Goal: Task Accomplishment & Management: Complete application form

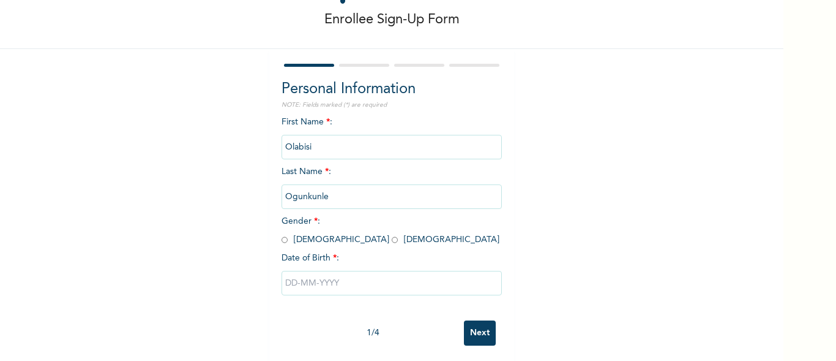
scroll to position [70, 0]
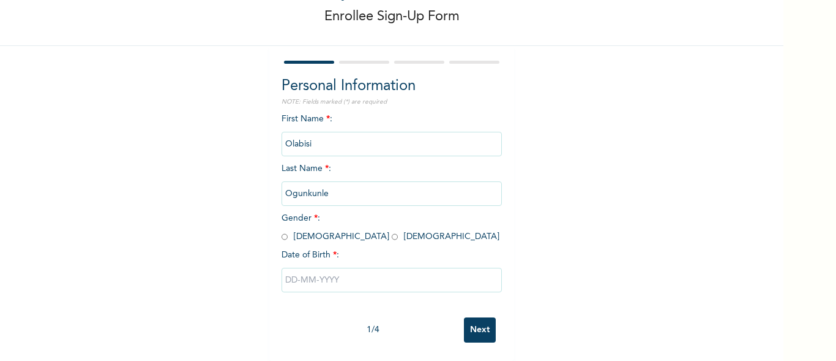
click at [392, 231] on input "radio" at bounding box center [395, 237] width 6 height 12
radio input "true"
click at [318, 271] on input "text" at bounding box center [392, 280] width 220 height 24
select select "7"
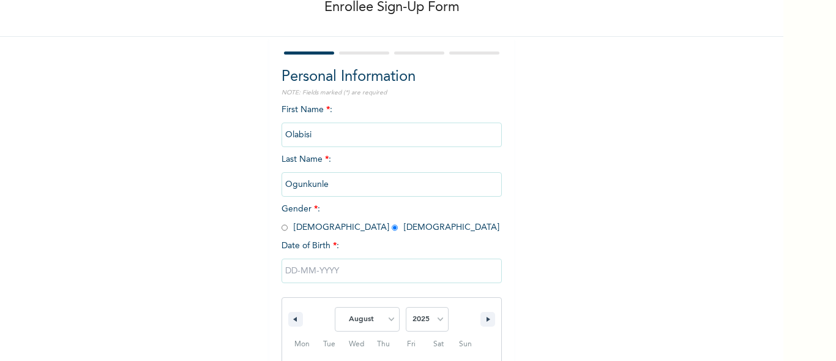
scroll to position [196, 0]
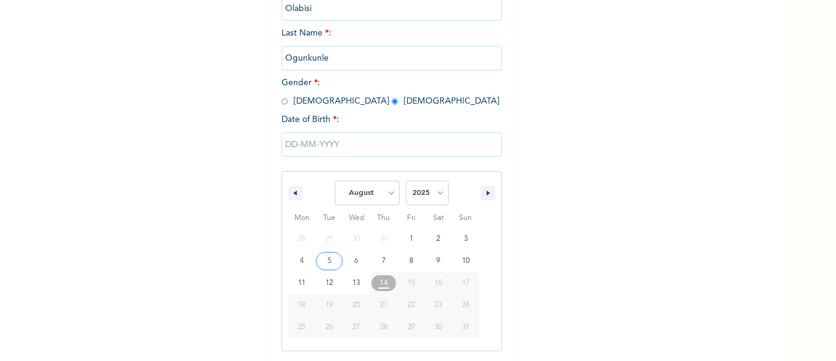
click at [321, 143] on input "text" at bounding box center [392, 144] width 220 height 24
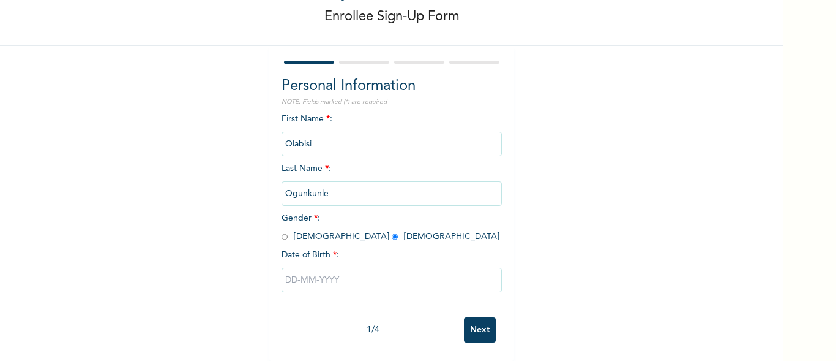
scroll to position [70, 0]
click at [318, 268] on input "text" at bounding box center [392, 280] width 220 height 24
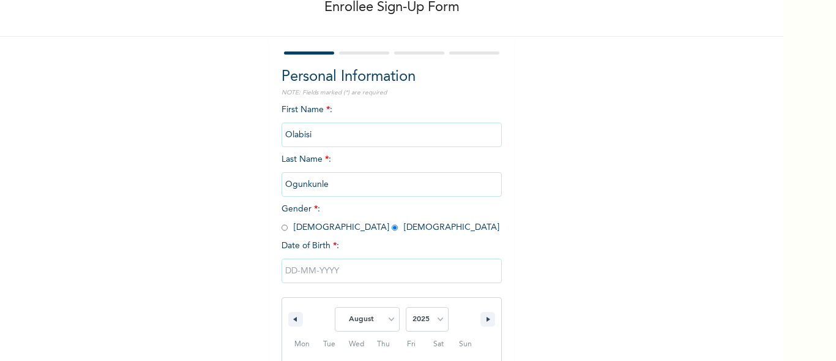
scroll to position [196, 0]
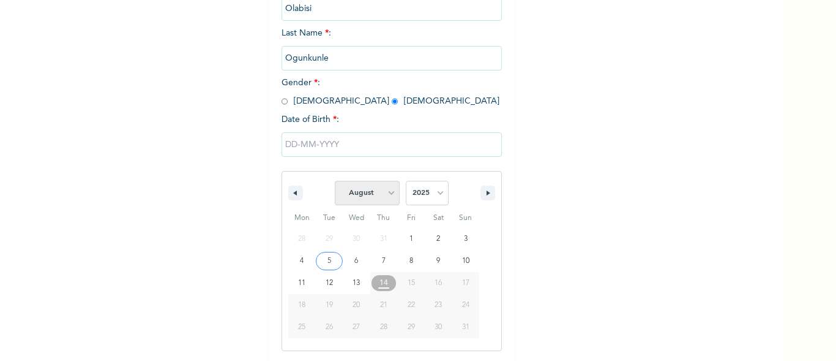
click at [386, 195] on select "January February March April May June July August September October November De…" at bounding box center [367, 193] width 65 height 24
click at [335, 181] on select "January February March April May June July August September October November De…" at bounding box center [367, 193] width 65 height 24
click at [388, 191] on select "January February March April May June July August September October November De…" at bounding box center [367, 193] width 65 height 24
click at [335, 181] on select "January February March April May June July August September October November De…" at bounding box center [367, 193] width 65 height 24
select select "7"
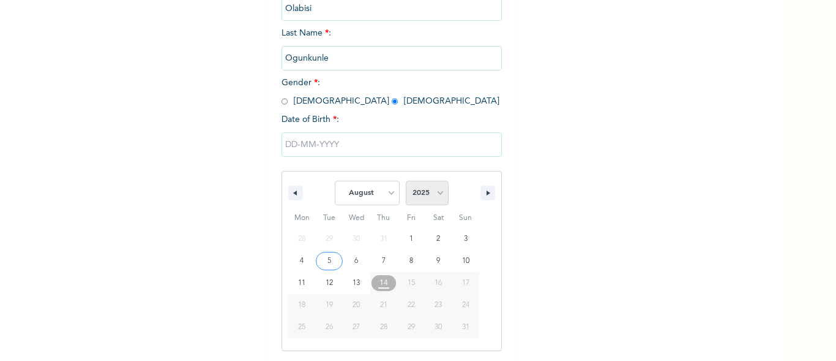
click at [435, 193] on select "2025 2024 2023 2022 2021 2020 2019 2018 2017 2016 2015 2014 2013 2012 2011 2010…" at bounding box center [427, 193] width 43 height 24
select select "1999"
click at [406, 181] on select "2025 2024 2023 2022 2021 2020 2019 2018 2017 2016 2015 2014 2013 2012 2011 2010…" at bounding box center [427, 193] width 43 height 24
click at [384, 192] on select "January February March April May June July August September October November De…" at bounding box center [367, 193] width 65 height 24
select select "11"
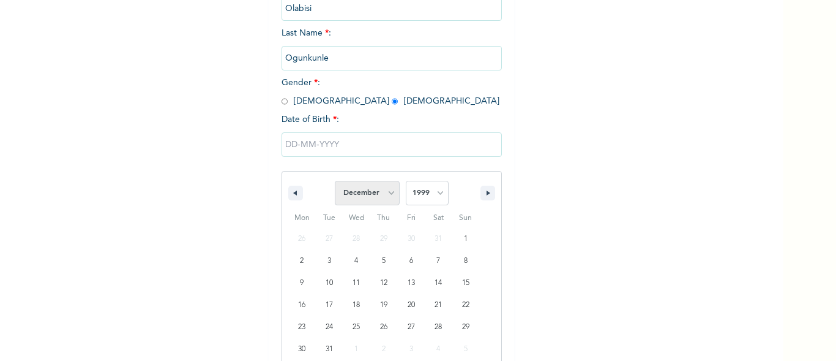
click at [335, 181] on select "January February March April May June July August September October November De…" at bounding box center [367, 193] width 65 height 24
type input "12/27/1999"
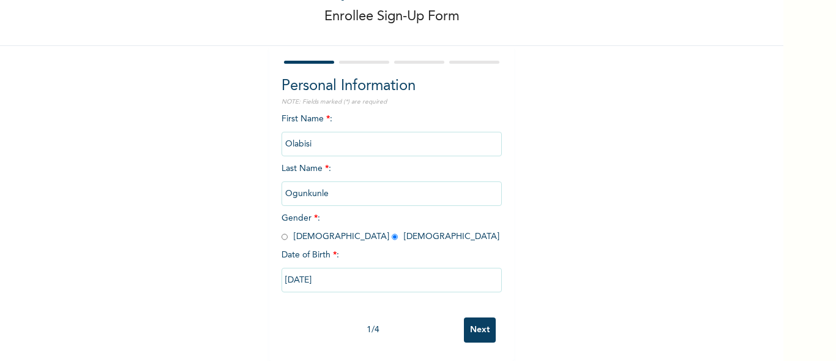
scroll to position [70, 0]
click at [474, 318] on input "Next" at bounding box center [480, 329] width 32 height 25
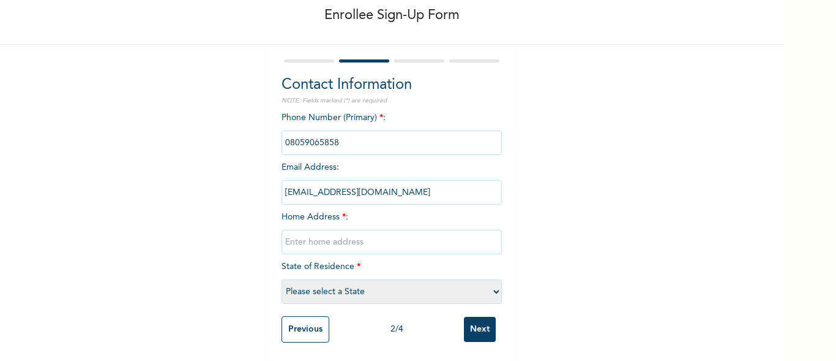
click at [351, 234] on input "text" at bounding box center [392, 242] width 220 height 24
type input "Lugbe chika area"
click at [360, 282] on select "Please select a State Abia Abuja (FCT) Adamawa Akwa Ibom Anambra Bauchi Bayelsa…" at bounding box center [392, 291] width 220 height 24
select select "15"
click at [282, 279] on select "Please select a State Abia Abuja (FCT) Adamawa Akwa Ibom Anambra Bauchi Bayelsa…" at bounding box center [392, 291] width 220 height 24
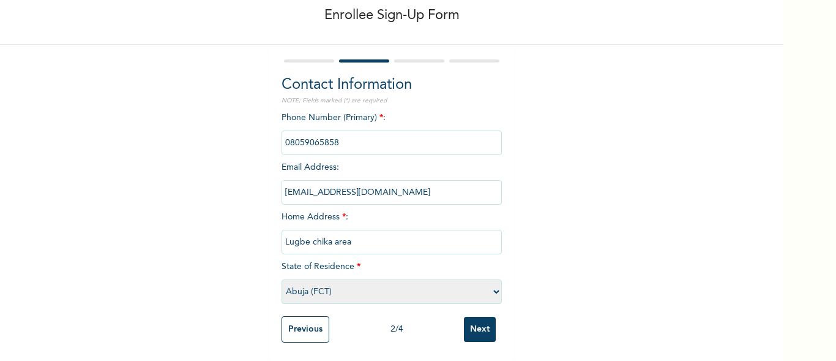
scroll to position [71, 0]
click at [482, 318] on input "Next" at bounding box center [480, 328] width 32 height 25
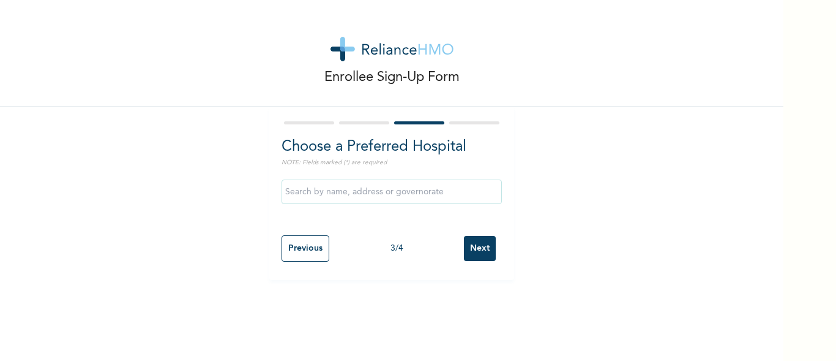
click at [372, 191] on input "text" at bounding box center [392, 191] width 220 height 24
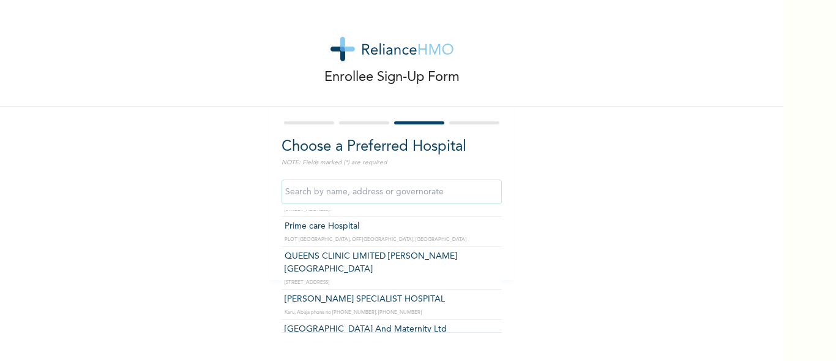
scroll to position [82, 0]
click at [346, 193] on input "text" at bounding box center [392, 191] width 220 height 24
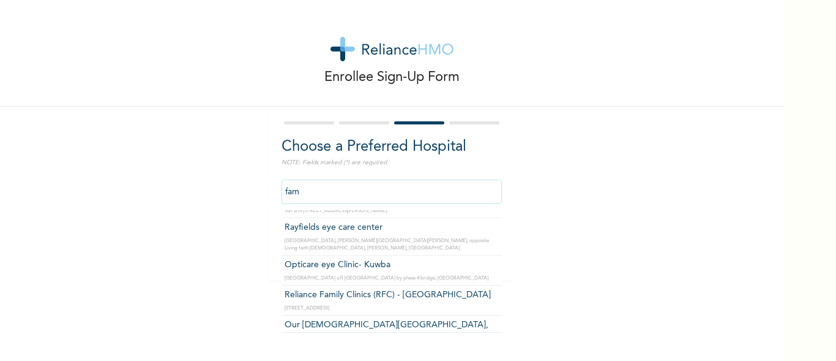
scroll to position [0, 0]
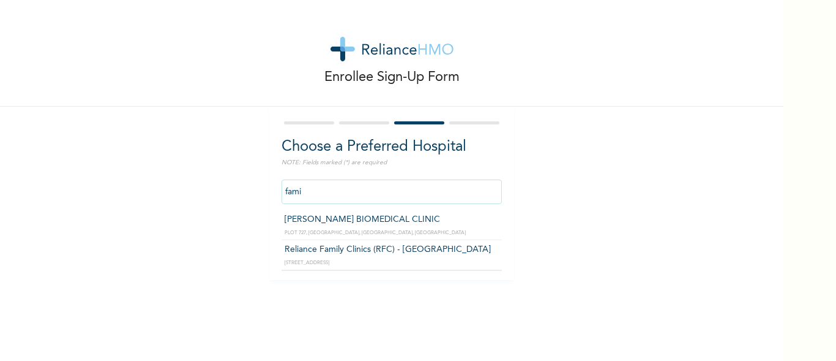
type input "Reliance Family Clinics (RFC) - Abuja"
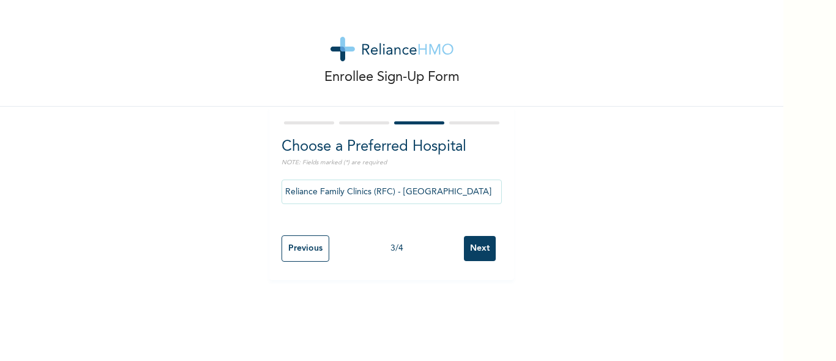
click at [473, 247] on input "Next" at bounding box center [480, 248] width 32 height 25
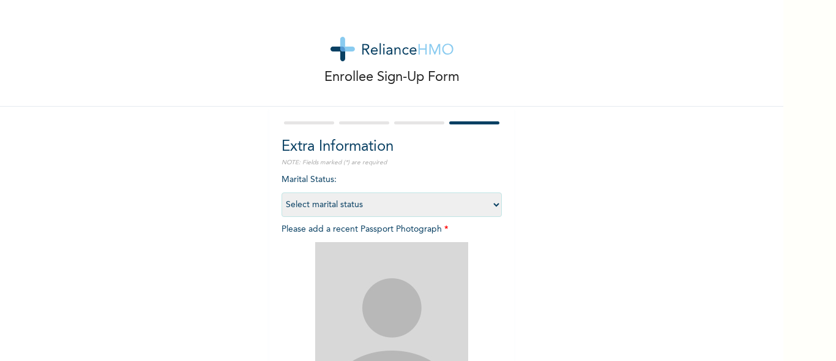
click at [490, 206] on select "Select marital status Single Married Divorced Widow/Widower" at bounding box center [392, 204] width 220 height 24
select select "1"
click at [282, 192] on select "Select marital status Single Married Divorced Widow/Widower" at bounding box center [392, 204] width 220 height 24
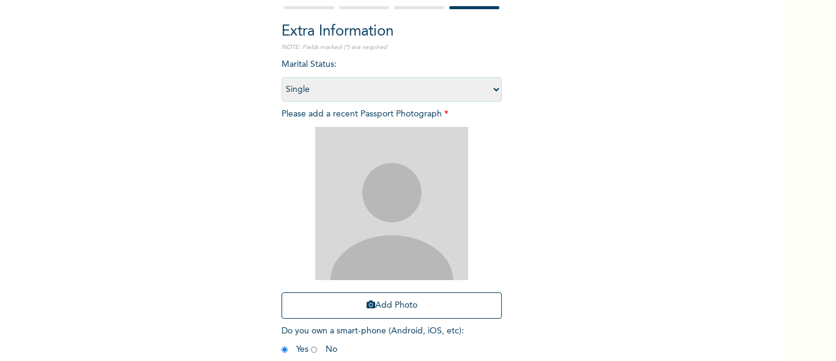
scroll to position [114, 0]
click at [379, 305] on button "Add Photo" at bounding box center [392, 306] width 220 height 26
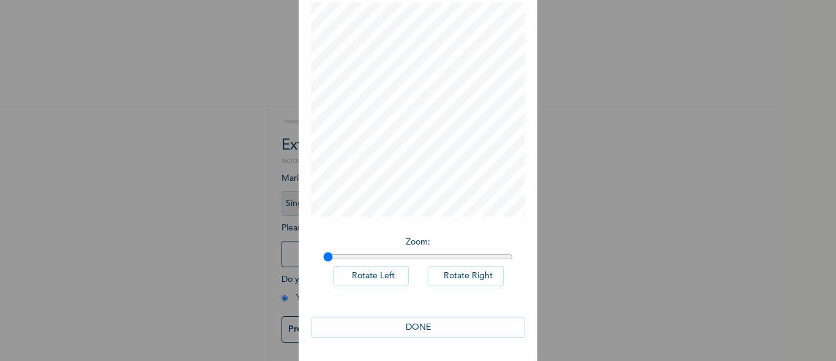
scroll to position [67, 0]
click at [415, 323] on button "DONE" at bounding box center [418, 326] width 214 height 20
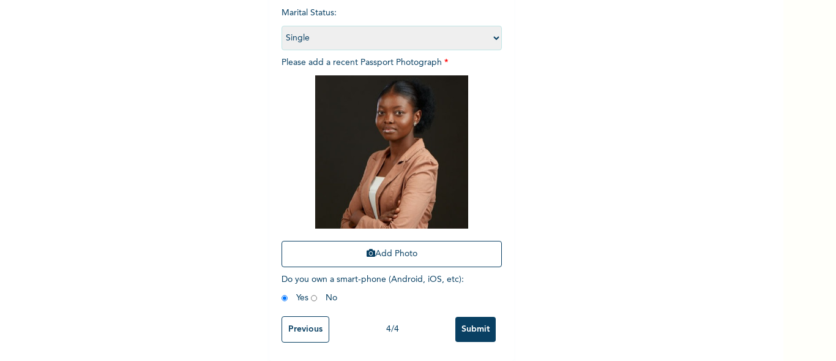
scroll to position [176, 0]
click at [473, 316] on input "Submit" at bounding box center [475, 328] width 40 height 25
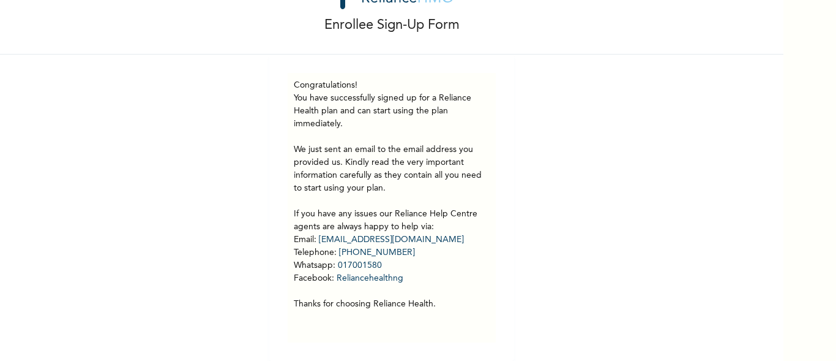
scroll to position [61, 0]
